Goal: Task Accomplishment & Management: Manage account settings

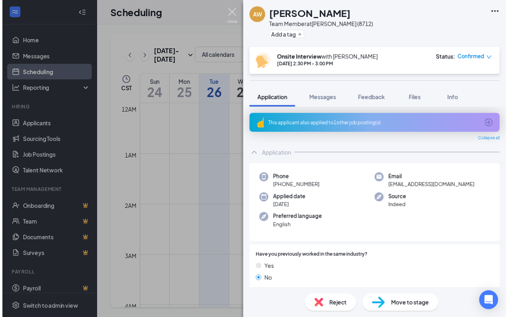
scroll to position [162, 0]
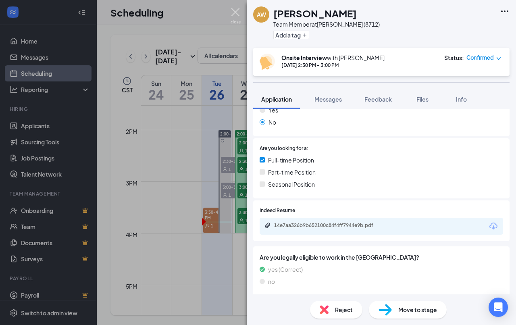
click at [235, 14] on img at bounding box center [236, 16] width 10 height 16
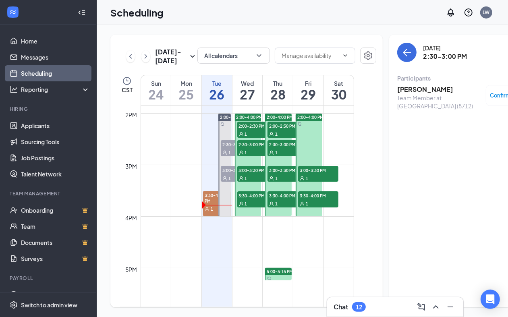
scroll to position [15, 0]
click at [213, 212] on span "1" at bounding box center [212, 209] width 2 height 6
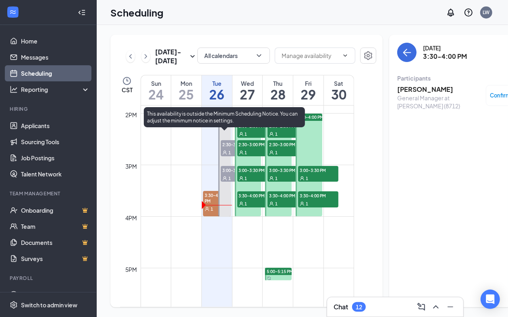
click at [227, 182] on div "1" at bounding box center [241, 178] width 40 height 8
click at [227, 178] on icon "User" at bounding box center [225, 178] width 5 height 5
click at [229, 124] on div at bounding box center [225, 165] width 12 height 103
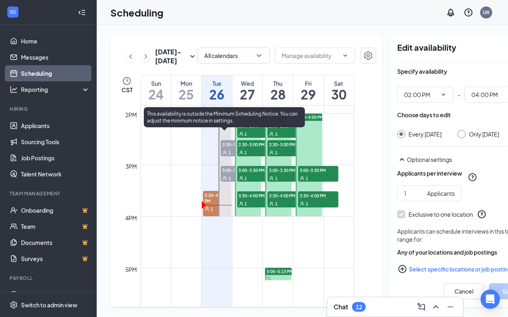
type input "02:00 PM"
type input "04:00 PM"
click at [226, 120] on span "2:00-4:00 PM" at bounding box center [233, 118] width 26 height 6
click at [230, 146] on span "2:30-3:00 PM" at bounding box center [241, 144] width 40 height 8
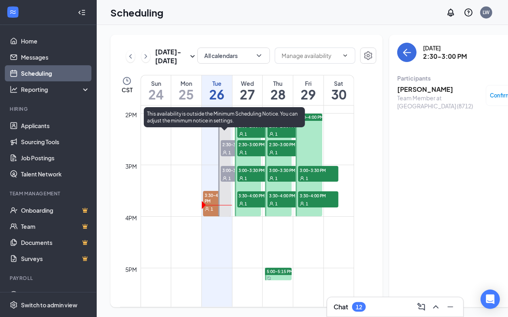
click at [229, 151] on div "1" at bounding box center [241, 152] width 40 height 8
click at [232, 174] on span "3:00-3:30 PM" at bounding box center [241, 170] width 40 height 8
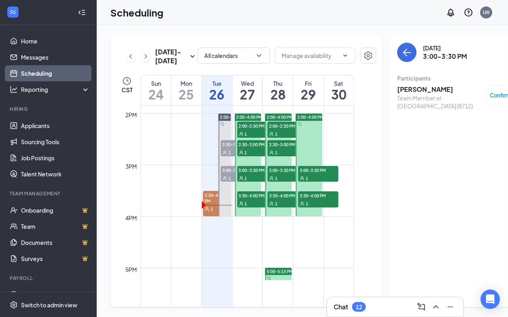
click at [412, 85] on h3 "[PERSON_NAME]" at bounding box center [440, 89] width 85 height 9
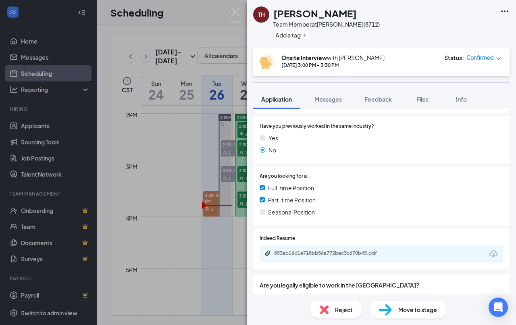
scroll to position [165, 0]
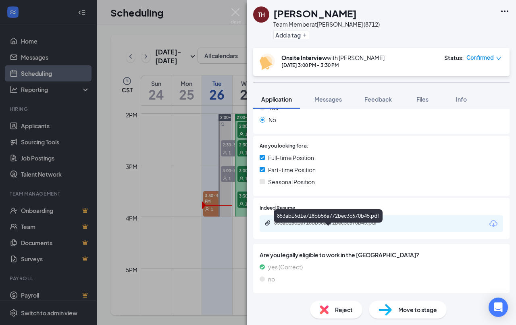
click at [314, 224] on div "853ab16d1e718bb56a772bec3c670b45.pdf" at bounding box center [330, 223] width 113 height 6
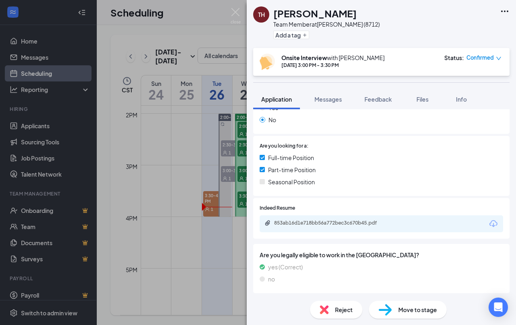
scroll to position [162, 0]
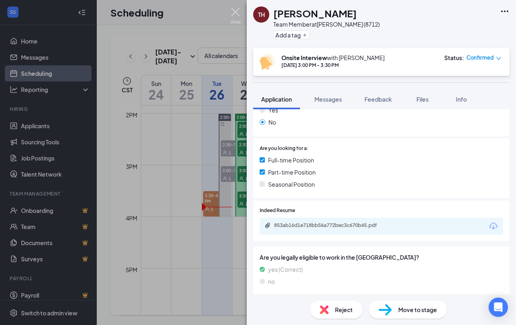
click at [234, 8] on img at bounding box center [236, 16] width 10 height 16
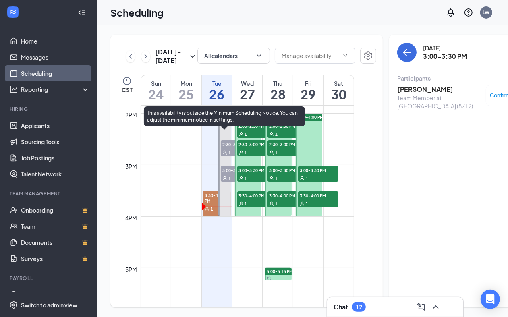
click at [231, 181] on span "1" at bounding box center [230, 179] width 2 height 6
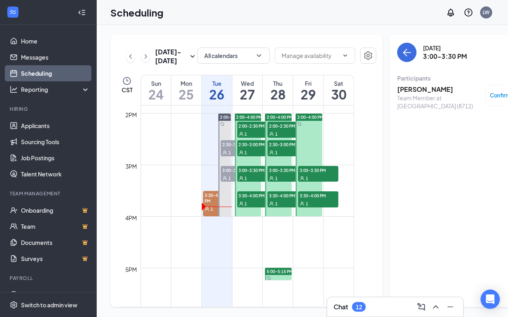
click at [253, 138] on div "1" at bounding box center [257, 134] width 40 height 8
click at [247, 120] on span "2:00-4:00 PM" at bounding box center [250, 118] width 26 height 6
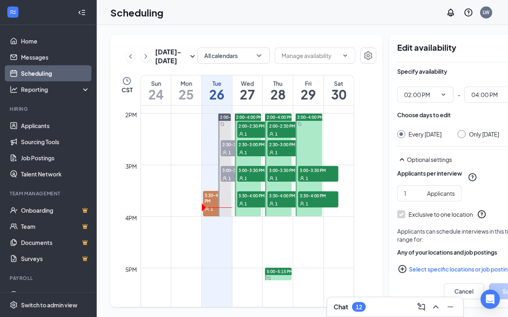
click at [247, 120] on span "2:00-4:00 PM" at bounding box center [250, 118] width 26 height 6
click at [251, 138] on div "1" at bounding box center [257, 134] width 40 height 8
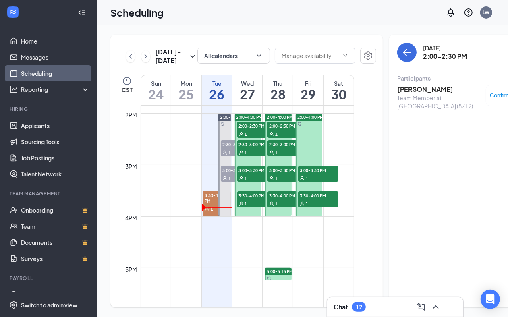
click at [254, 156] on div "1" at bounding box center [257, 152] width 40 height 8
click at [255, 174] on span "3:00-3:30 PM" at bounding box center [257, 170] width 40 height 8
click at [251, 208] on div "1" at bounding box center [257, 204] width 40 height 8
click at [279, 130] on span "2:00-2:30 PM" at bounding box center [288, 126] width 40 height 8
click at [281, 156] on div "1" at bounding box center [288, 152] width 40 height 8
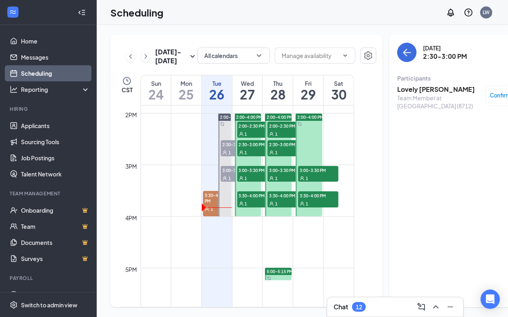
click at [281, 182] on div "1" at bounding box center [288, 178] width 40 height 8
click at [284, 200] on span "3:30-4:00 PM" at bounding box center [288, 196] width 40 height 8
click at [318, 174] on span "3:00-3:30 PM" at bounding box center [318, 170] width 40 height 8
click at [316, 200] on div at bounding box center [309, 165] width 27 height 103
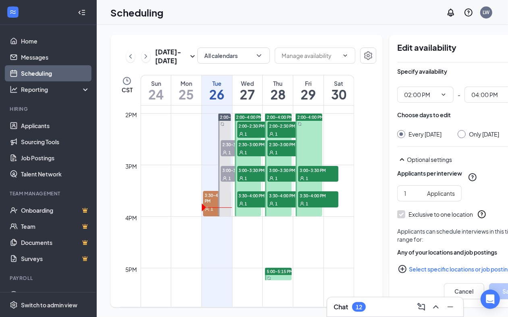
click at [317, 200] on span "3:30-4:00 PM" at bounding box center [318, 196] width 40 height 8
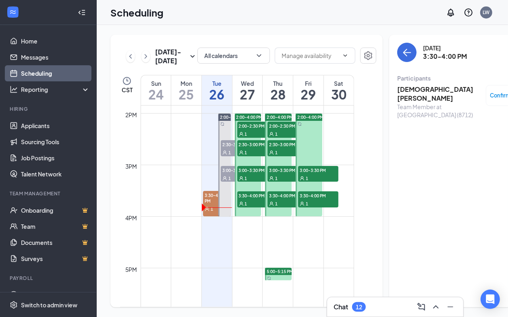
click at [271, 174] on span "3:00-3:30 PM" at bounding box center [288, 170] width 40 height 8
click at [323, 174] on span "3:00-3:30 PM" at bounding box center [318, 170] width 40 height 8
click at [305, 131] on div at bounding box center [309, 165] width 27 height 103
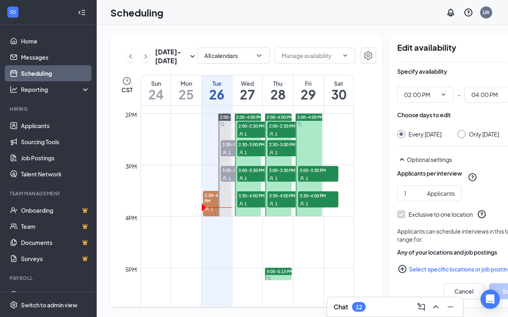
click at [308, 120] on span "2:00-4:00 PM" at bounding box center [311, 118] width 26 height 6
click at [288, 156] on div "1" at bounding box center [288, 152] width 40 height 8
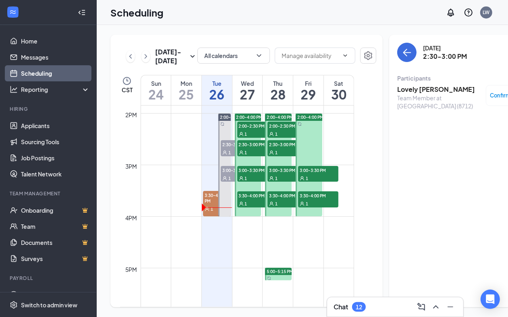
click at [308, 181] on span "1" at bounding box center [307, 179] width 2 height 6
click at [319, 208] on div "1" at bounding box center [318, 204] width 40 height 8
click at [274, 200] on span "3:30-4:00 PM" at bounding box center [288, 196] width 40 height 8
click at [281, 275] on span "5:00-5:15 PM" at bounding box center [280, 272] width 26 height 6
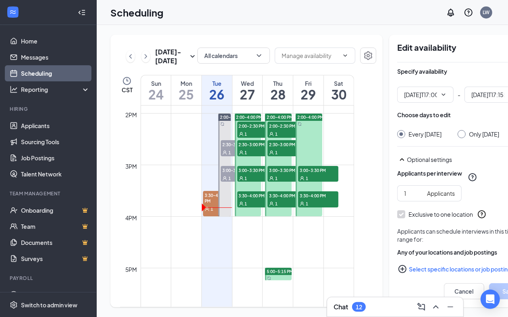
type input "05:00 PM"
type input "05:15 PM"
click at [281, 275] on span "5:00-5:15 PM" at bounding box center [280, 272] width 26 height 6
click at [276, 281] on div at bounding box center [278, 274] width 27 height 12
click at [287, 208] on div "1" at bounding box center [288, 204] width 40 height 8
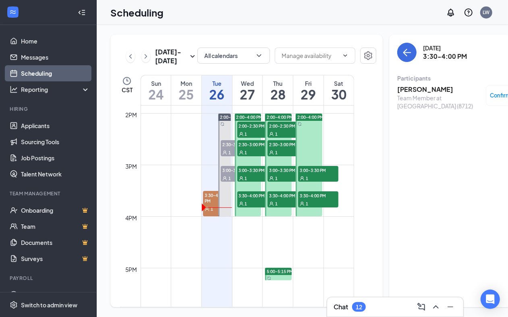
click at [410, 85] on h3 "[PERSON_NAME]" at bounding box center [440, 89] width 85 height 9
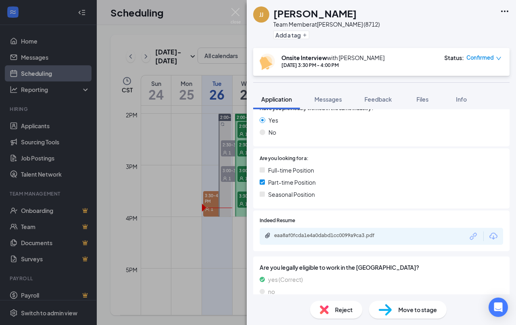
scroll to position [142, 0]
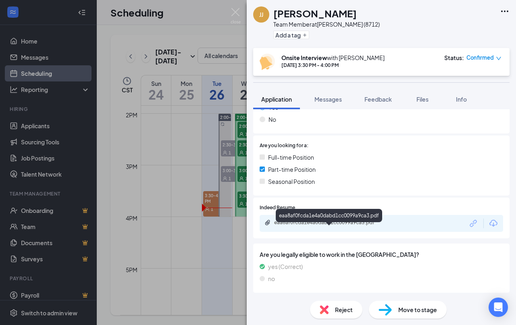
click at [332, 225] on div "eaa8af0fcda1e4a0dabd1cc0099a9ca3.pdf" at bounding box center [330, 222] width 113 height 6
